Goal: Information Seeking & Learning: Learn about a topic

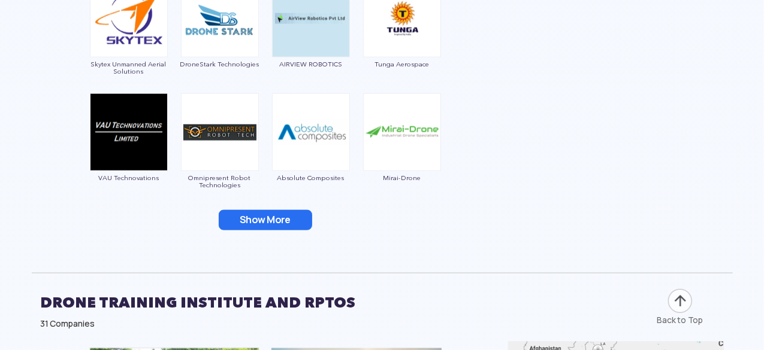
click at [373, 223] on div "Show More" at bounding box center [265, 220] width 449 height 20
click at [104, 169] on img at bounding box center [129, 132] width 78 height 78
click at [292, 217] on button "Show More" at bounding box center [265, 220] width 93 height 20
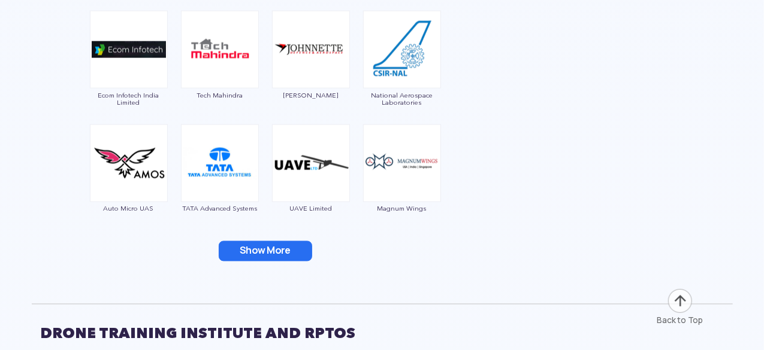
scroll to position [3295, 0]
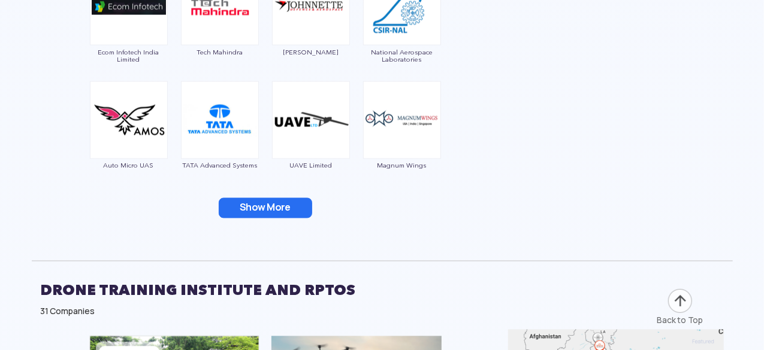
click at [268, 198] on button "Show More" at bounding box center [265, 208] width 93 height 20
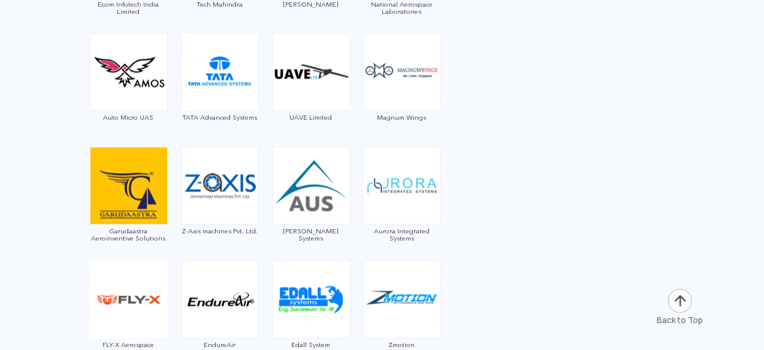
scroll to position [3415, 0]
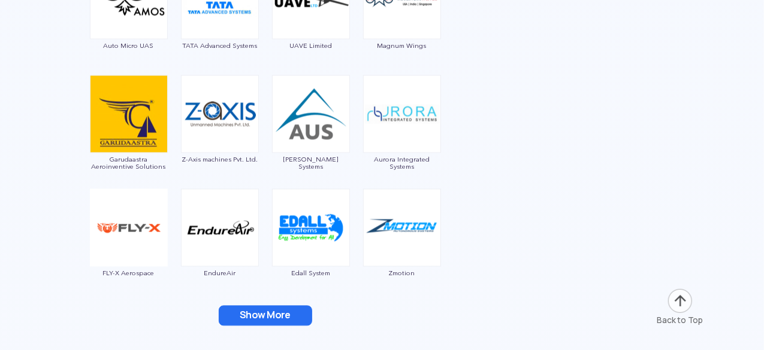
click at [282, 321] on button "Show More" at bounding box center [265, 316] width 93 height 20
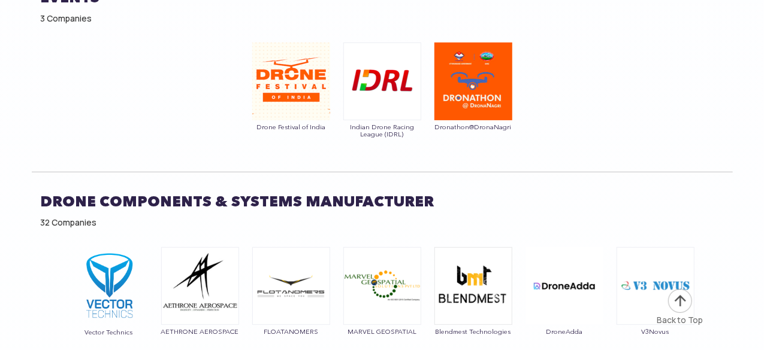
scroll to position [9286, 0]
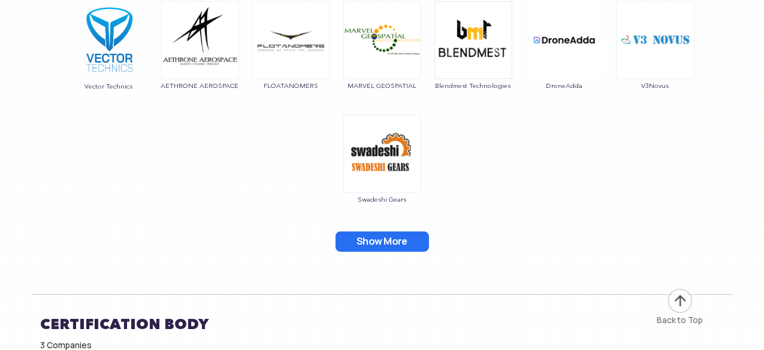
click at [407, 232] on button "Show More" at bounding box center [381, 242] width 93 height 20
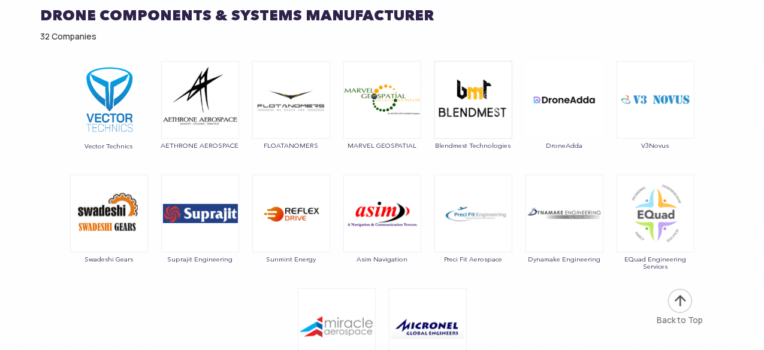
scroll to position [9526, 0]
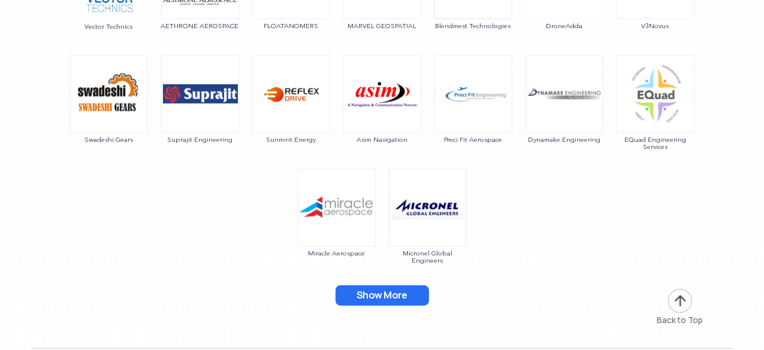
click at [399, 286] on button "Show More" at bounding box center [381, 296] width 93 height 20
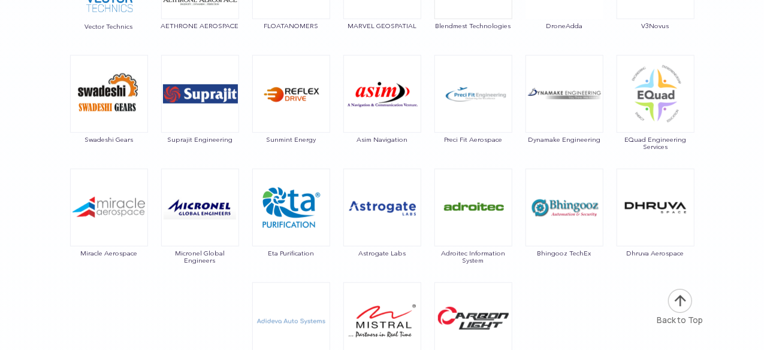
click at [220, 232] on div "Micronel Global Engineers" at bounding box center [200, 220] width 79 height 102
drag, startPoint x: 329, startPoint y: 226, endPoint x: 262, endPoint y: 222, distance: 66.6
click at [262, 222] on div "Eta Purification" at bounding box center [291, 220] width 79 height 102
copy span "Eta Purification"
click at [338, 232] on div "Vector Technics AETHRONE AEROSPACE FLOATANOMERS MARVEL GEOSPATIAL Blendmest Tec…" at bounding box center [382, 188] width 701 height 506
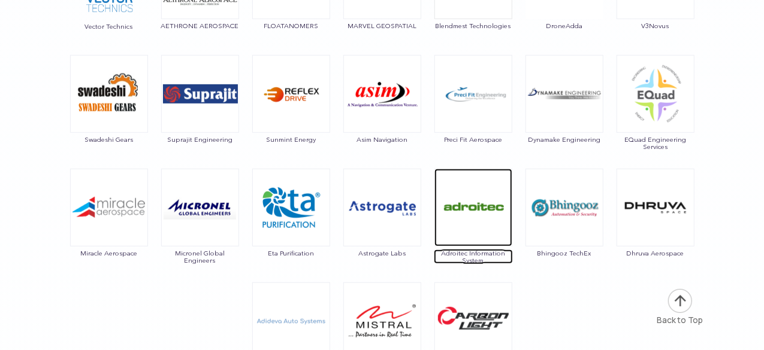
click at [485, 201] on img at bounding box center [473, 208] width 78 height 78
